Goal: Transaction & Acquisition: Purchase product/service

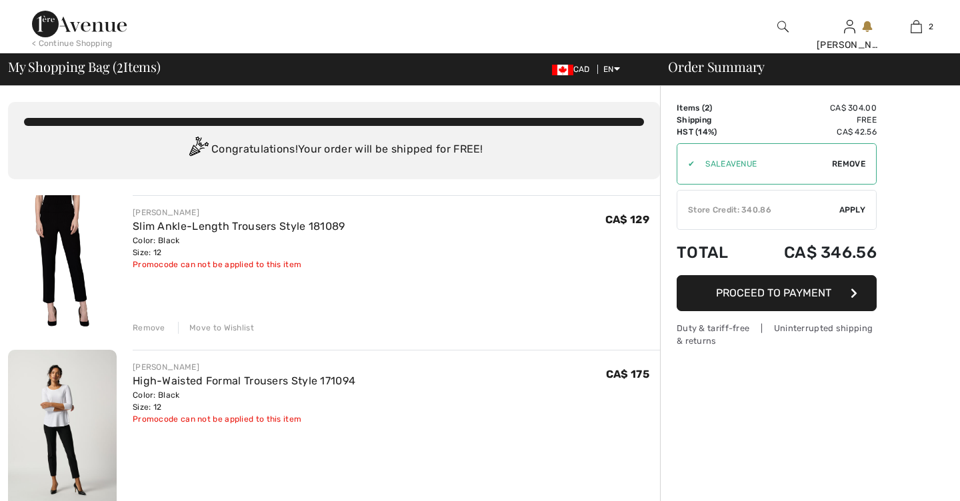
checkbox input "true"
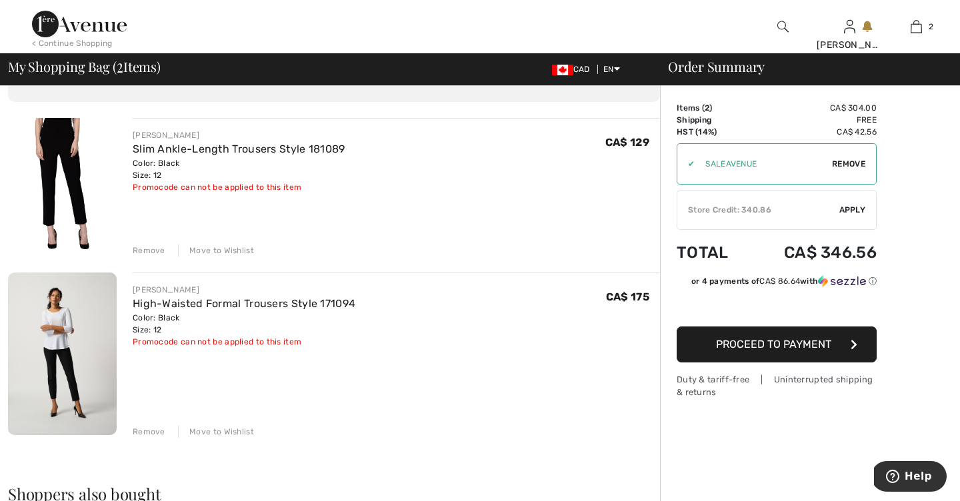
scroll to position [79, 0]
click at [253, 146] on link "Slim Ankle-Length Trousers Style 181089" at bounding box center [239, 147] width 213 height 13
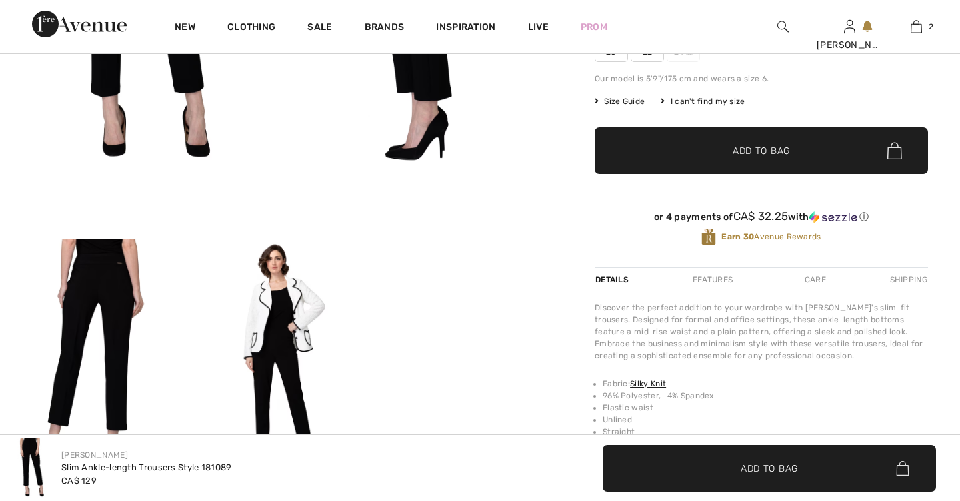
checkbox input "true"
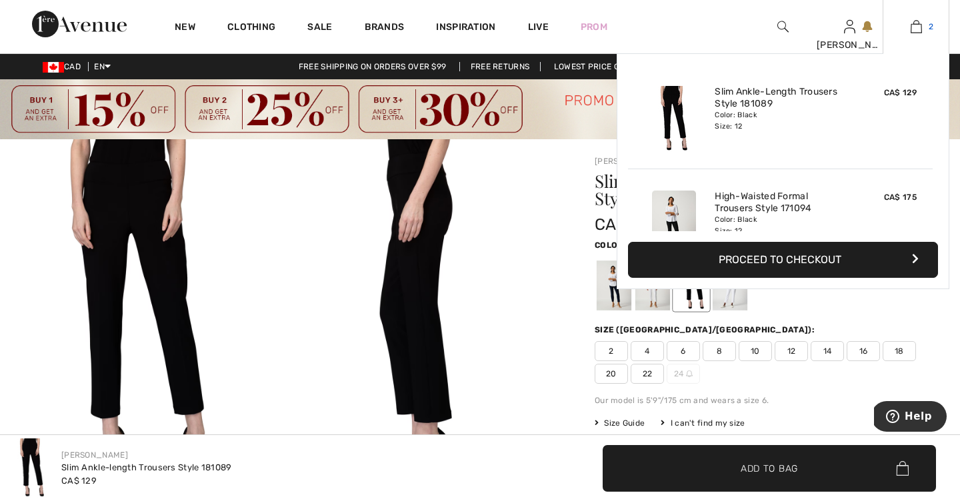
click at [916, 23] on img at bounding box center [916, 27] width 11 height 16
click at [916, 25] on img at bounding box center [916, 27] width 11 height 16
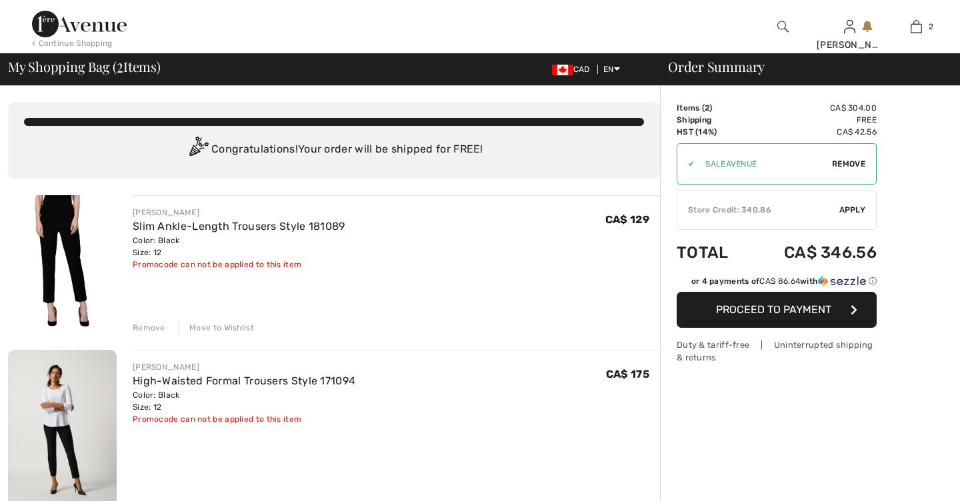
checkbox input "true"
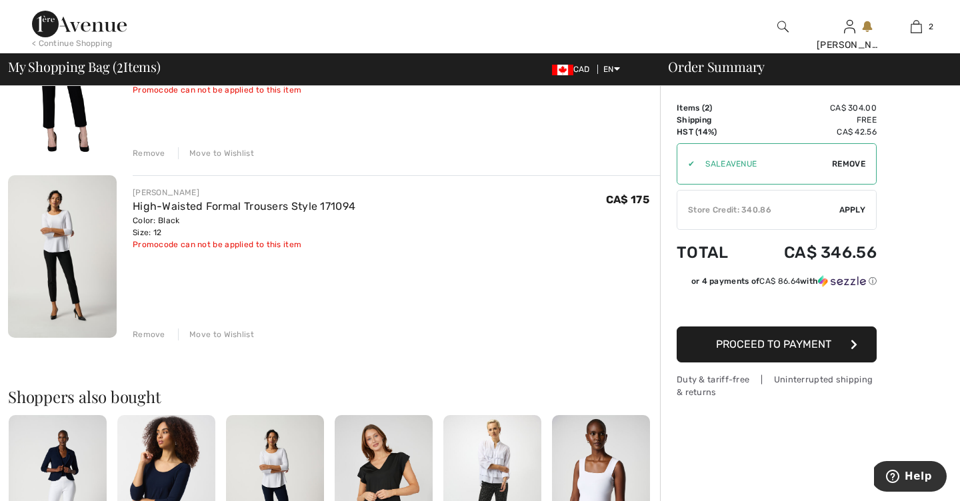
scroll to position [167, 0]
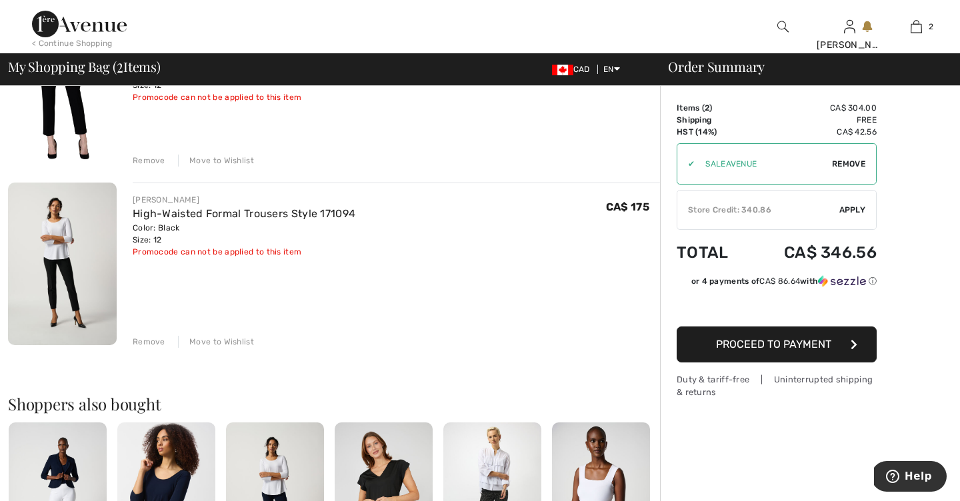
click at [149, 341] on div "Remove" at bounding box center [149, 342] width 33 height 12
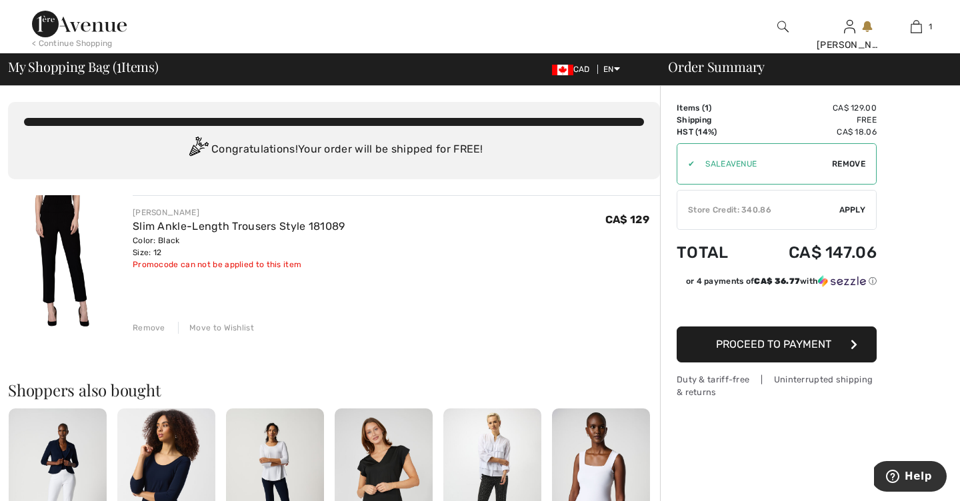
scroll to position [0, 0]
